Goal: Check status: Check status

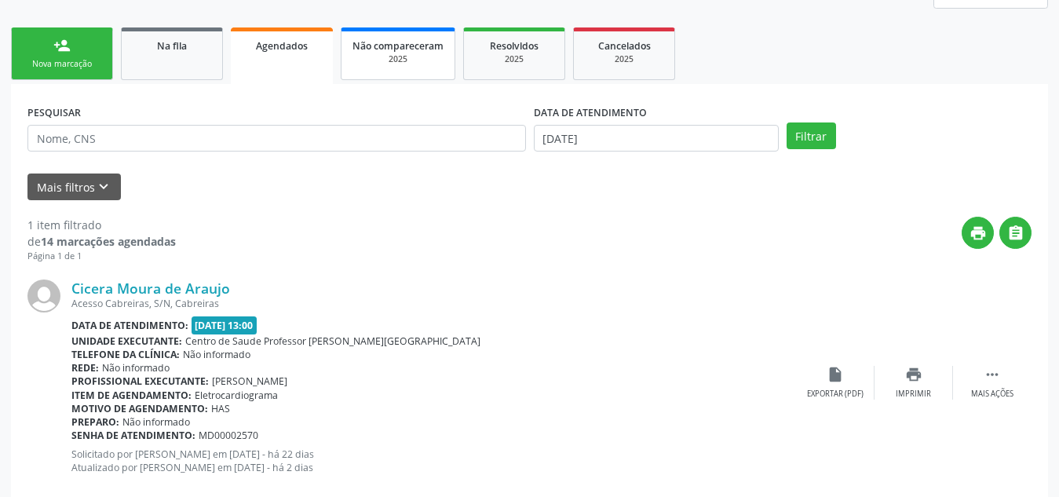
scroll to position [214, 0]
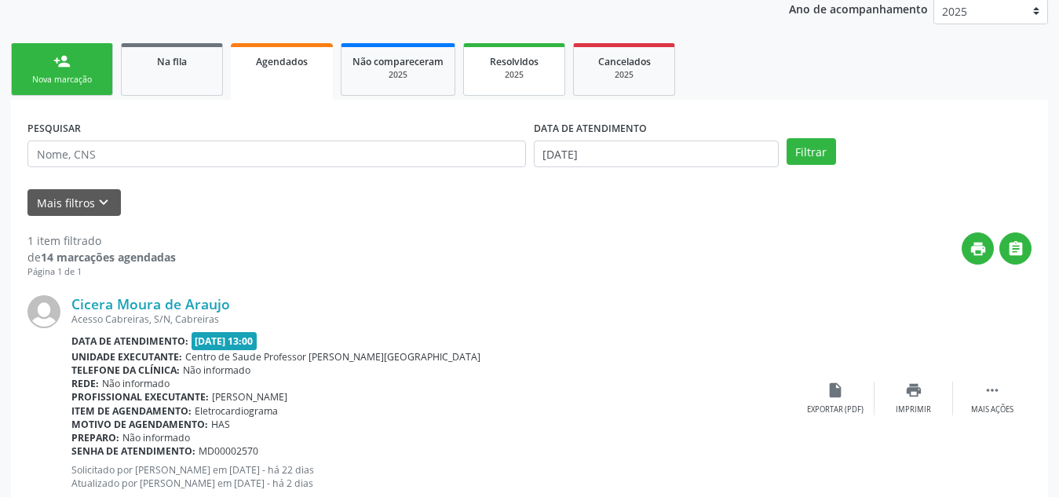
click at [507, 78] on div "2025" at bounding box center [514, 75] width 79 height 12
click at [507, 78] on div "Acompanhamento Acompanhe a situação das marcações correntes e finalizadas Relat…" at bounding box center [529, 220] width 1059 height 650
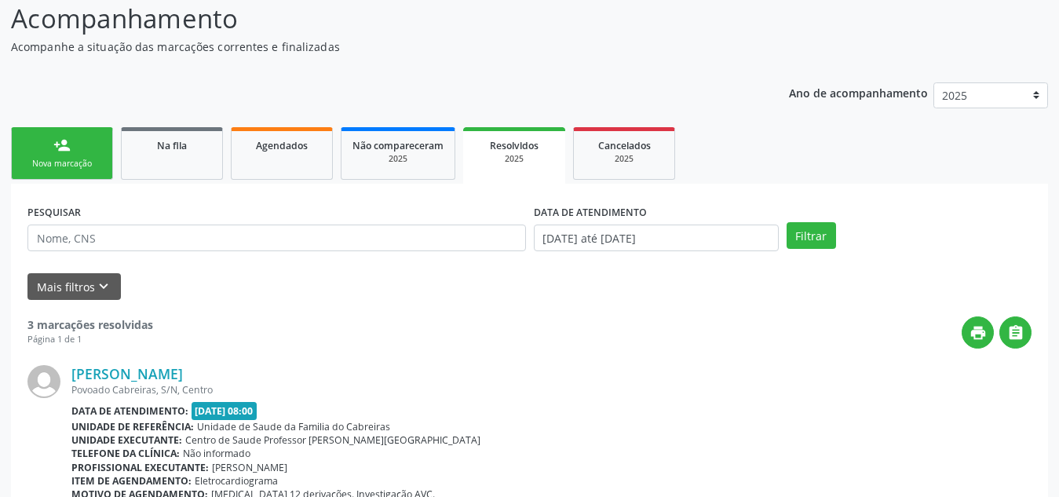
scroll to position [129, 0]
click at [294, 145] on span "Agendados" at bounding box center [282, 146] width 52 height 13
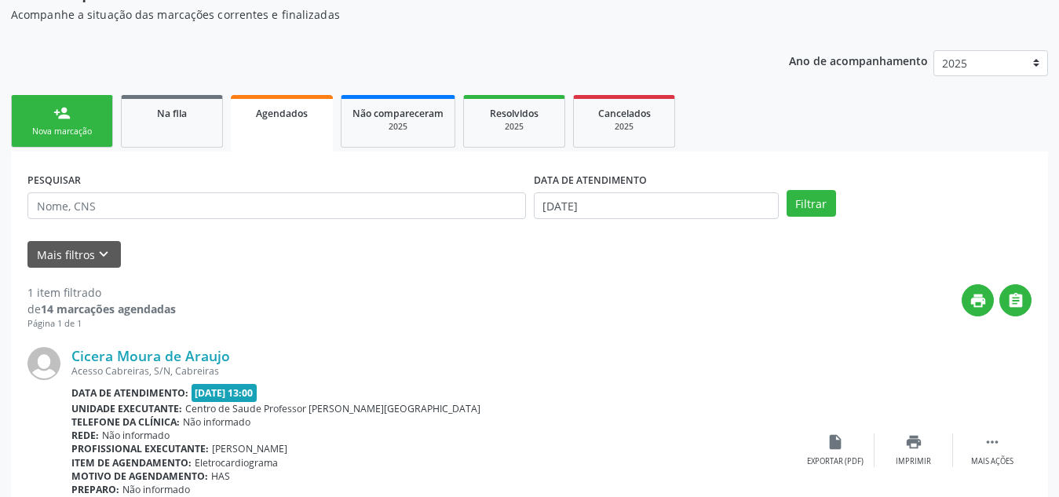
scroll to position [262, 0]
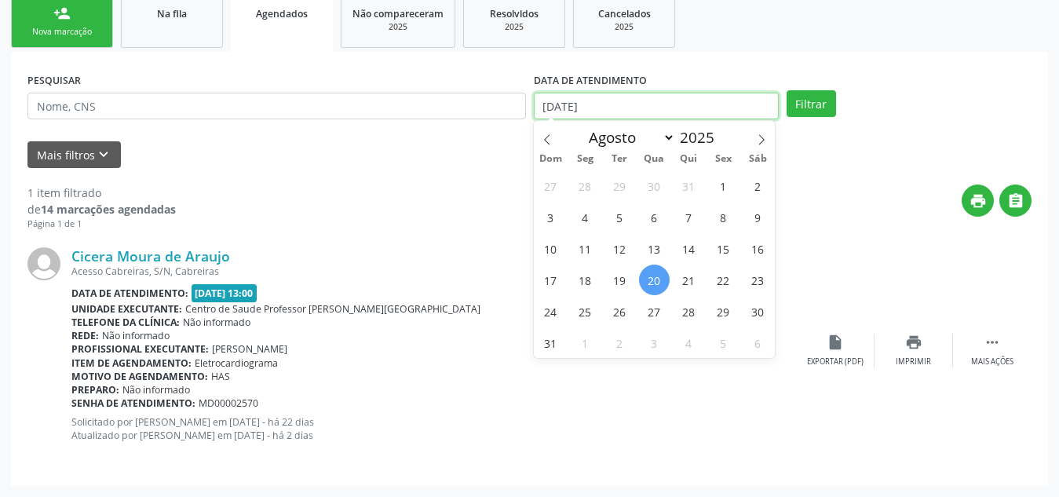
click at [635, 101] on input "[DATE]" at bounding box center [656, 106] width 245 height 27
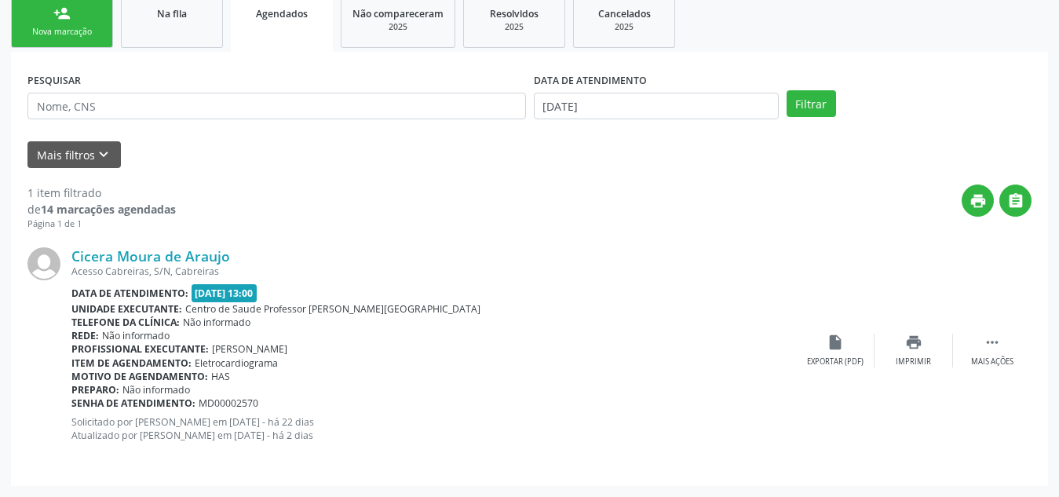
click at [425, 176] on div "1 item filtrado de 14 marcações agendadas Página 1 de 1 print  Cicera Moura de…" at bounding box center [529, 319] width 1004 height 302
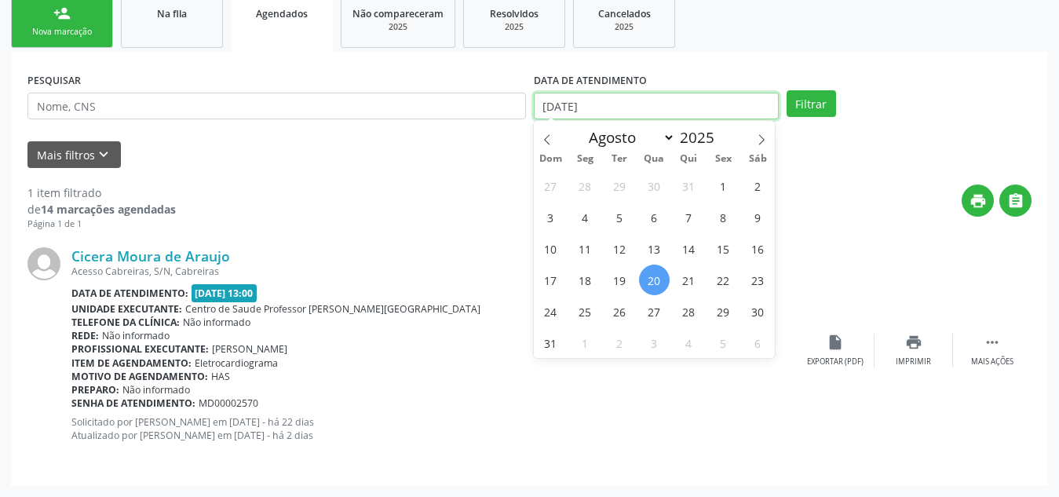
click at [613, 104] on input "[DATE]" at bounding box center [656, 106] width 245 height 27
click at [401, 163] on div "Mais filtros keyboard_arrow_down" at bounding box center [530, 154] width 1012 height 27
select select "7"
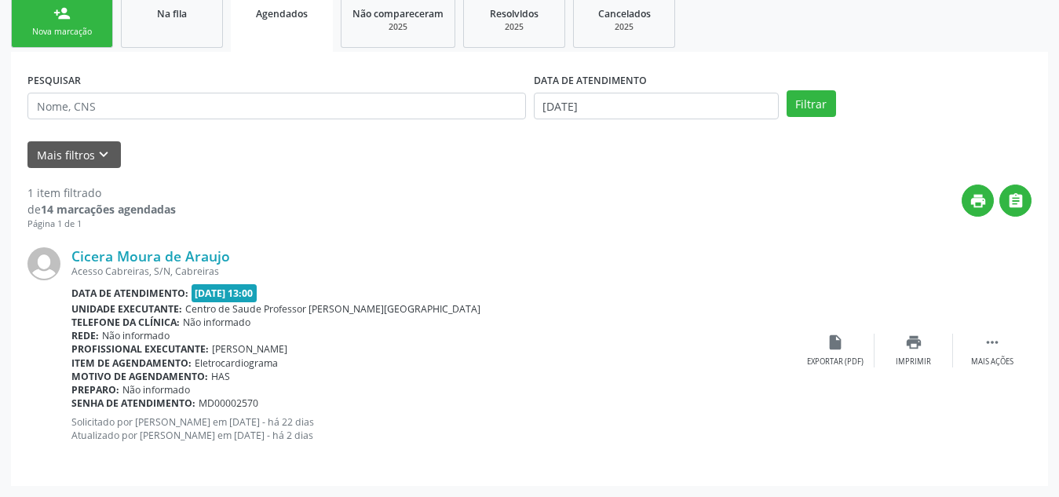
click at [727, 187] on div "print " at bounding box center [604, 208] width 856 height 46
click at [661, 117] on input "[DATE]" at bounding box center [656, 106] width 245 height 27
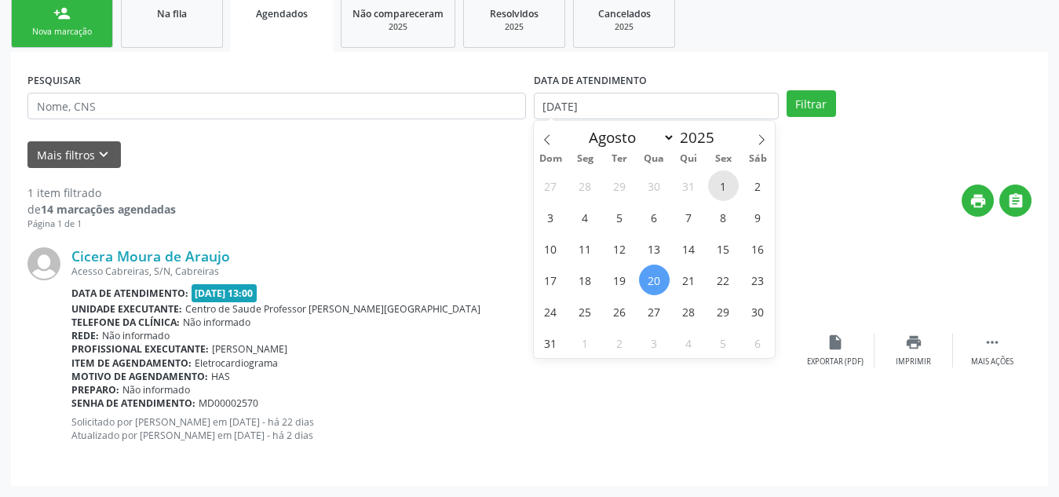
click at [719, 188] on span "1" at bounding box center [723, 185] width 31 height 31
type input "[DATE]"
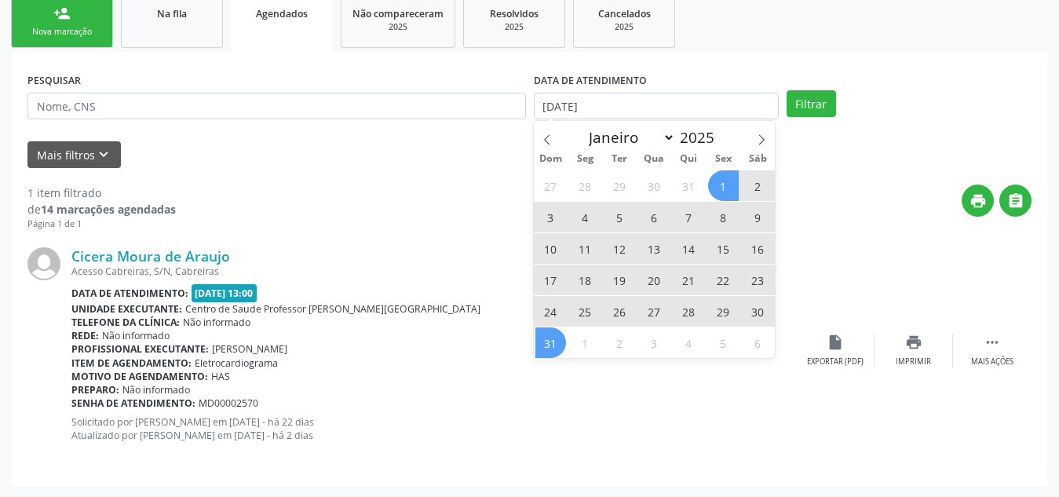
click at [539, 344] on span "31" at bounding box center [551, 342] width 31 height 31
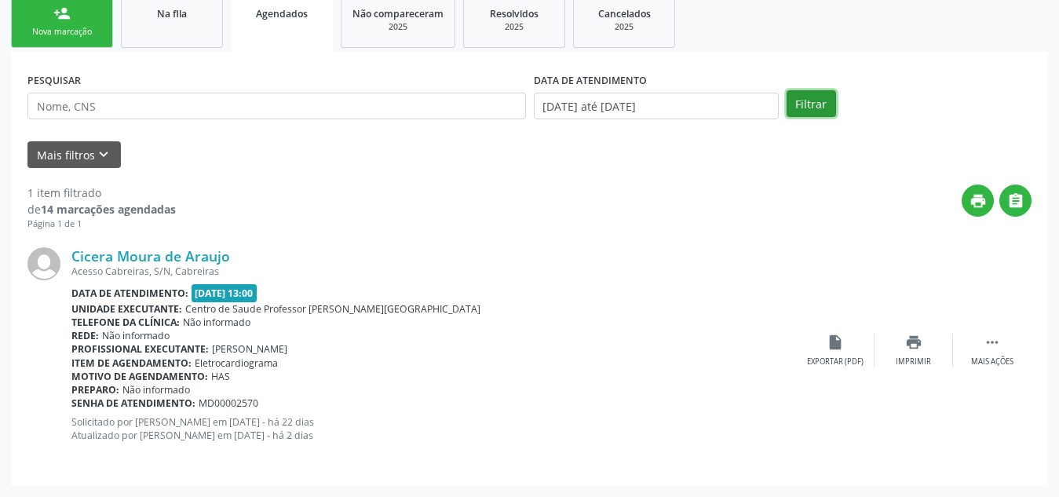
click at [802, 101] on button "Filtrar" at bounding box center [811, 103] width 49 height 27
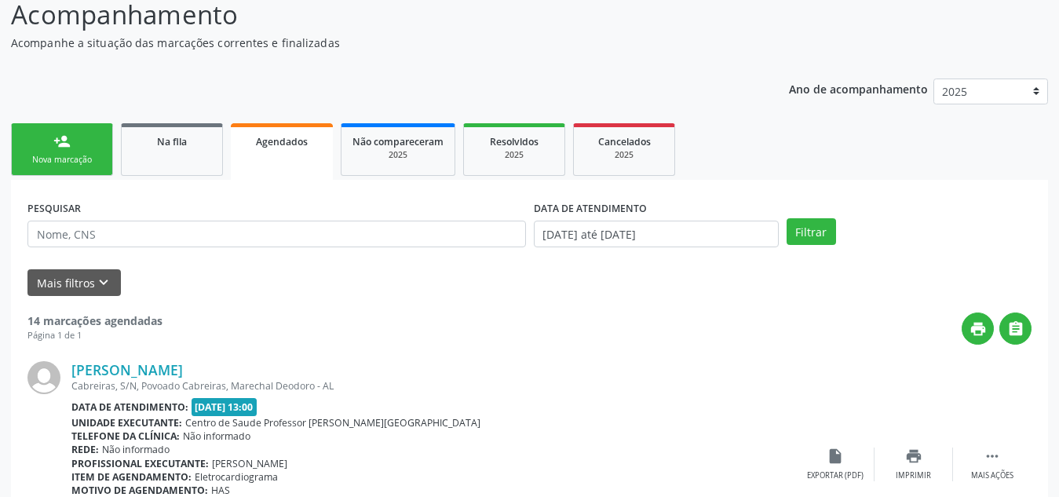
scroll to position [0, 0]
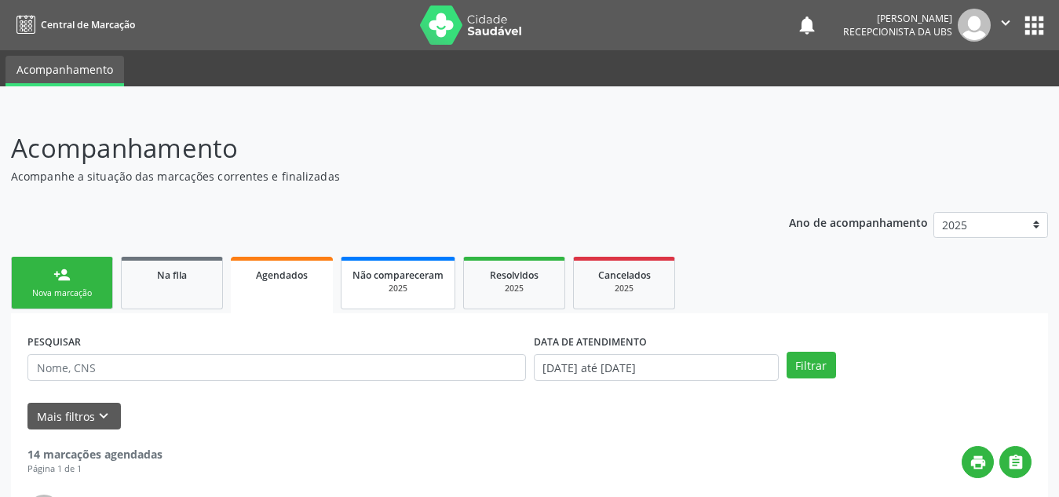
click at [396, 275] on span "Não compareceram" at bounding box center [398, 275] width 91 height 13
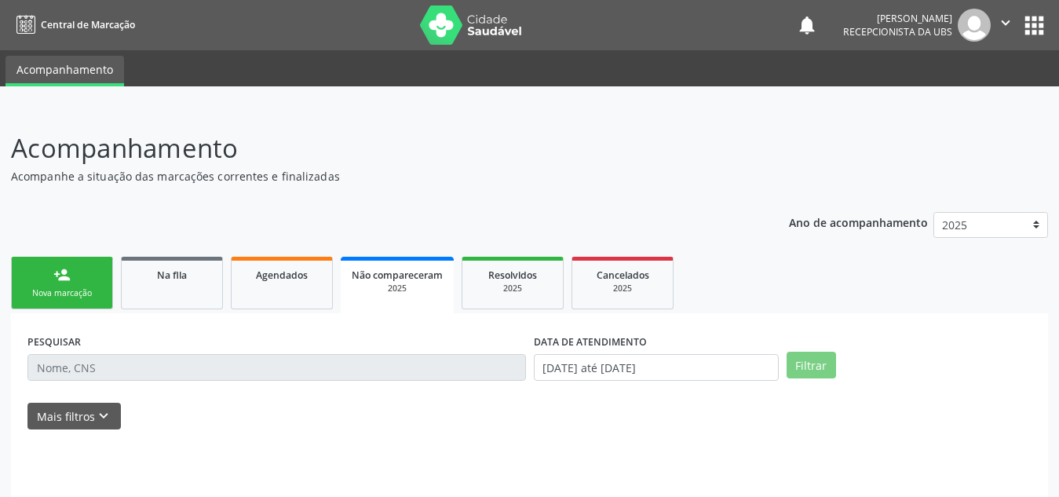
click at [396, 275] on span "Não compareceram" at bounding box center [397, 275] width 91 height 13
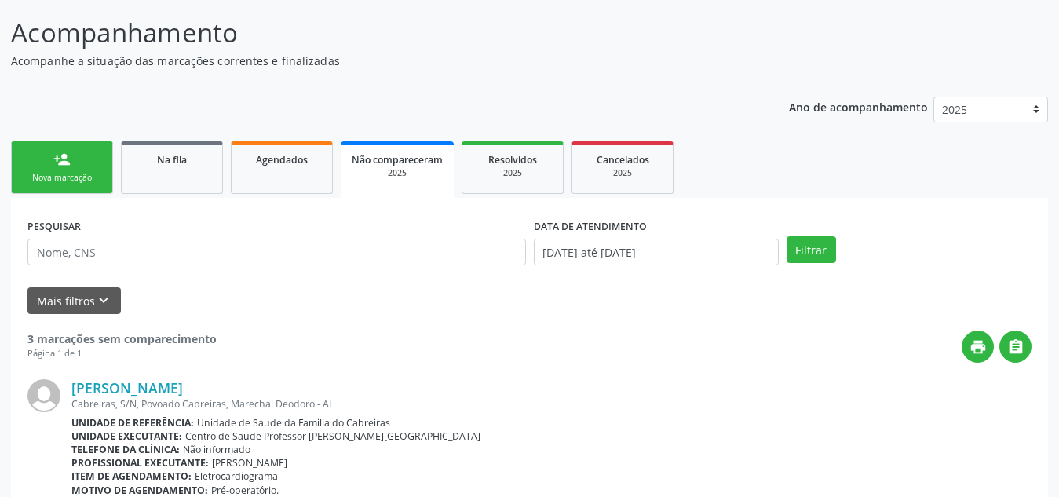
scroll to position [110, 0]
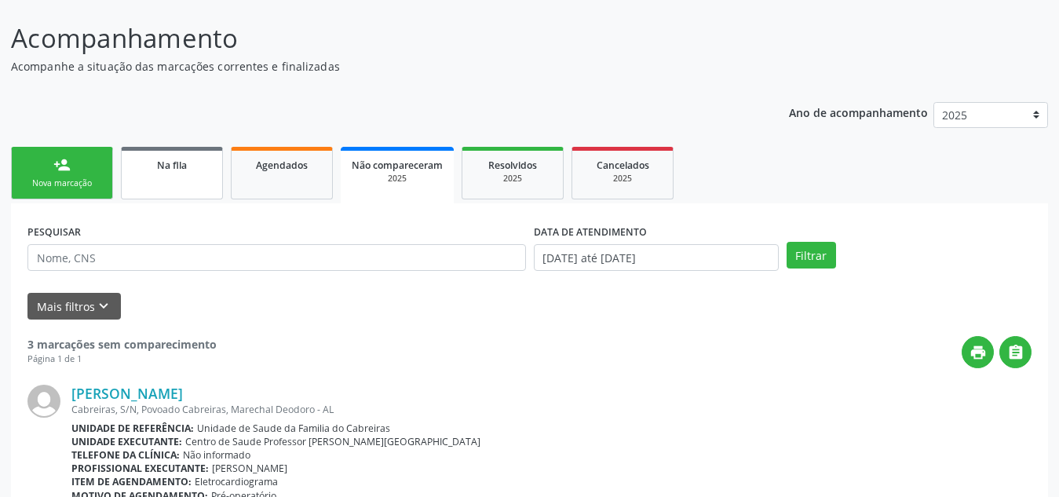
click at [174, 174] on link "Na fila" at bounding box center [172, 173] width 102 height 53
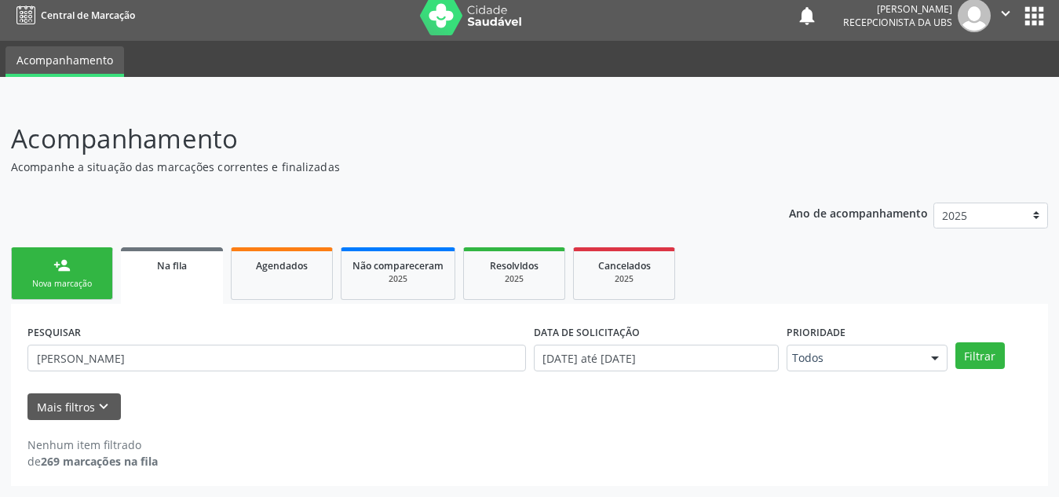
scroll to position [9, 0]
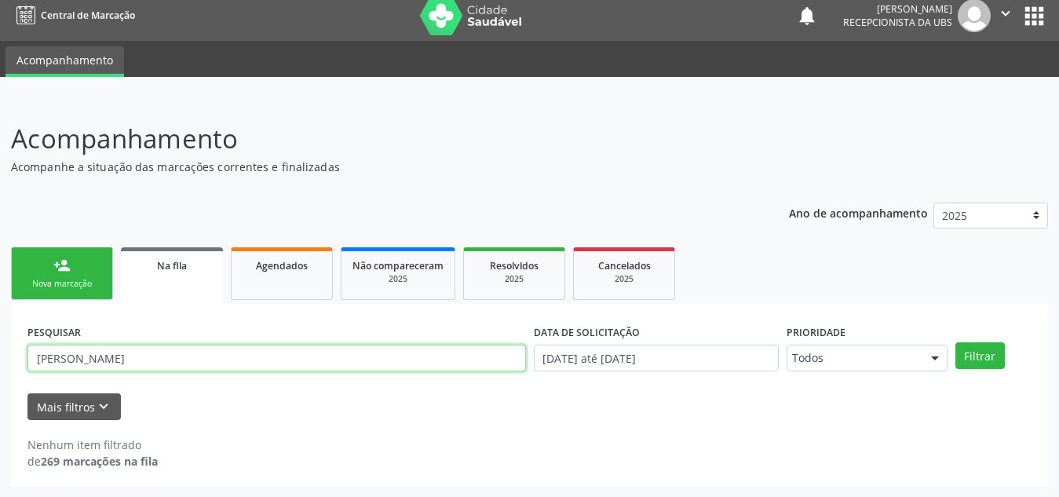
click at [101, 356] on input "[PERSON_NAME]" at bounding box center [276, 358] width 499 height 27
click at [956, 342] on button "Filtrar" at bounding box center [980, 355] width 49 height 27
click at [136, 364] on input "[PERSON_NAME]" at bounding box center [276, 358] width 499 height 27
click at [956, 342] on button "Filtrar" at bounding box center [980, 355] width 49 height 27
click at [136, 364] on input "[PERSON_NAME]" at bounding box center [276, 358] width 499 height 27
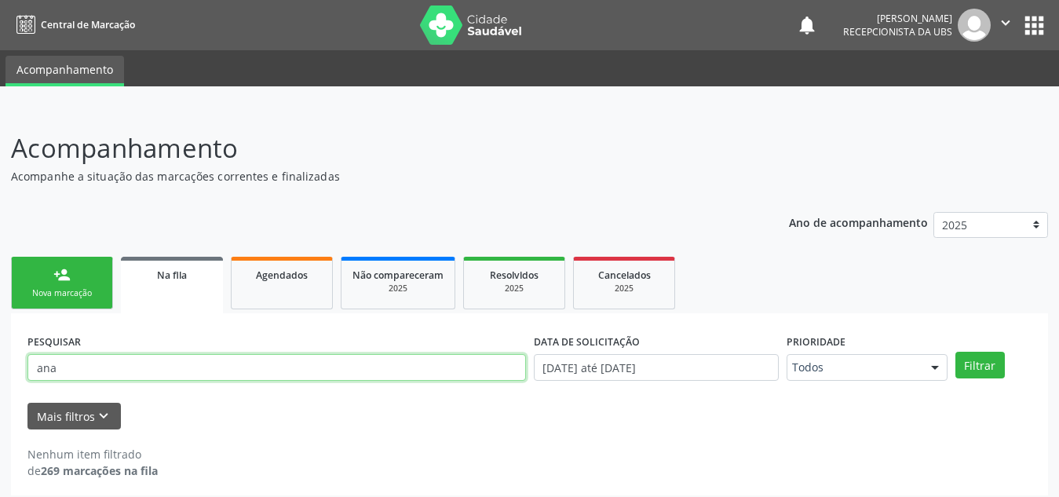
scroll to position [1, 0]
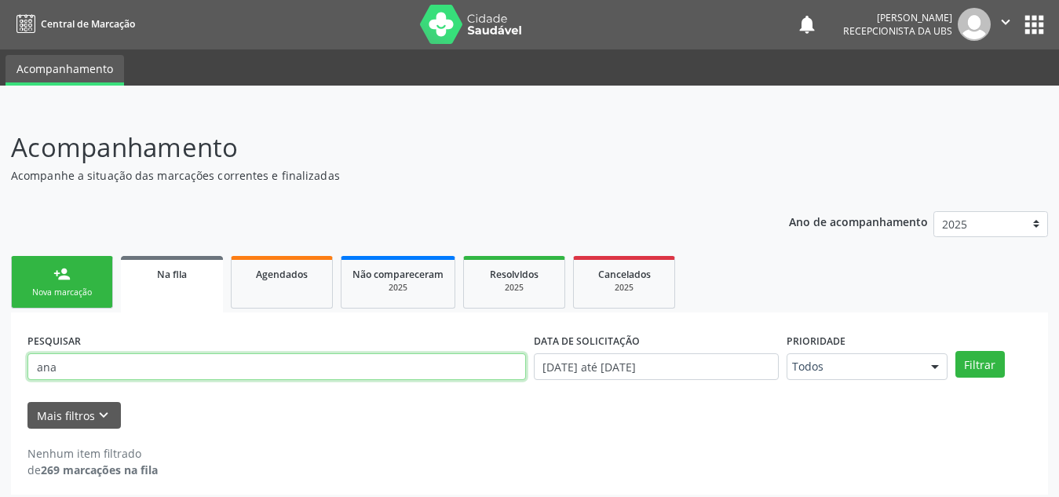
type input "ana"
